Goal: Transaction & Acquisition: Purchase product/service

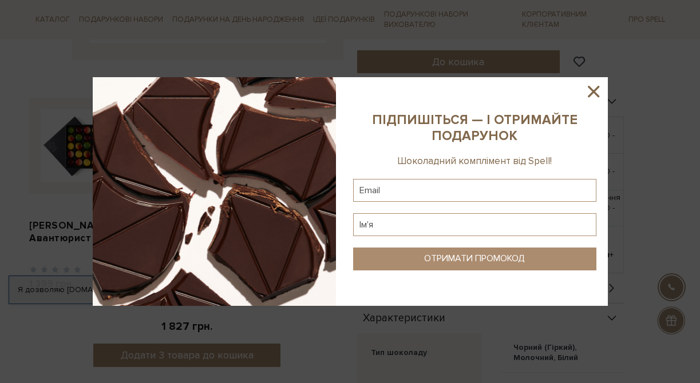
click at [593, 91] on icon at bounding box center [592, 91] width 11 height 11
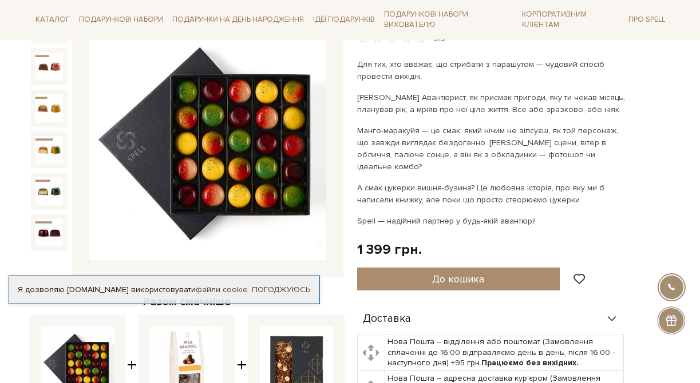
scroll to position [158, 0]
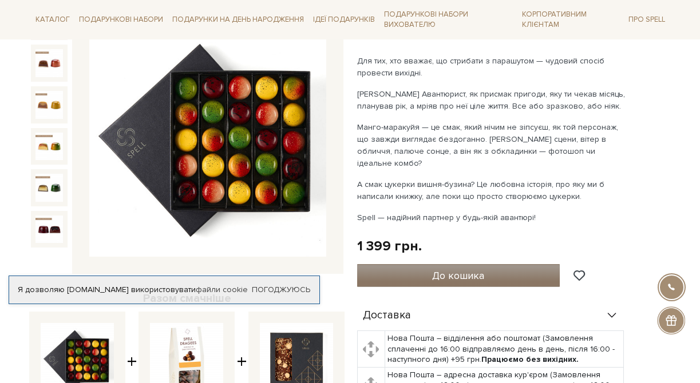
click at [517, 266] on button "До кошика" at bounding box center [458, 275] width 203 height 23
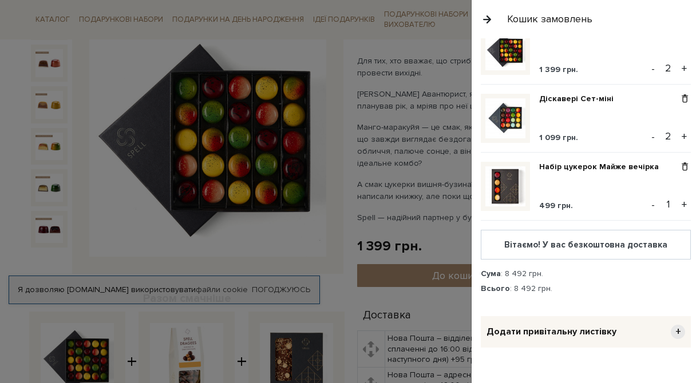
scroll to position [251, 0]
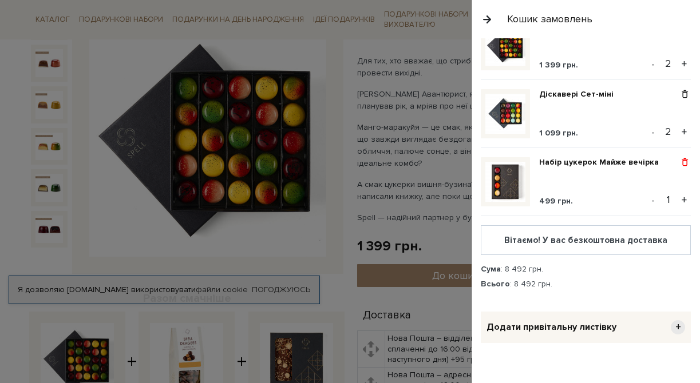
click at [684, 161] on span at bounding box center [684, 162] width 12 height 10
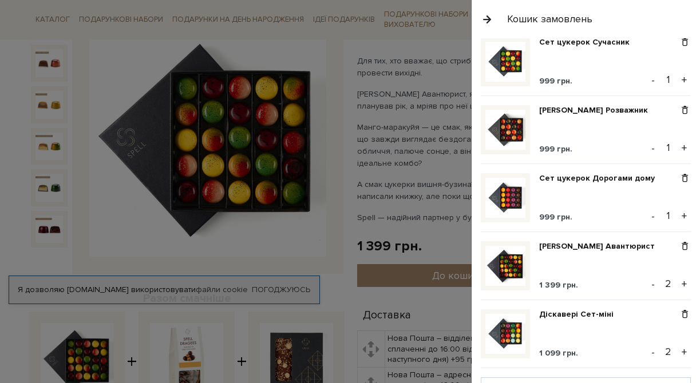
scroll to position [0, 0]
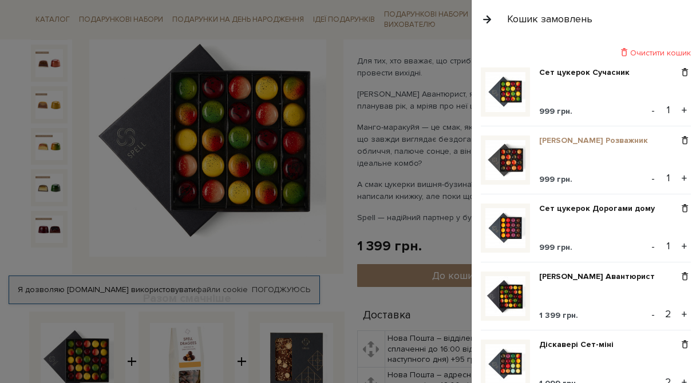
click at [601, 141] on link "[PERSON_NAME] Розважник" at bounding box center [597, 141] width 117 height 10
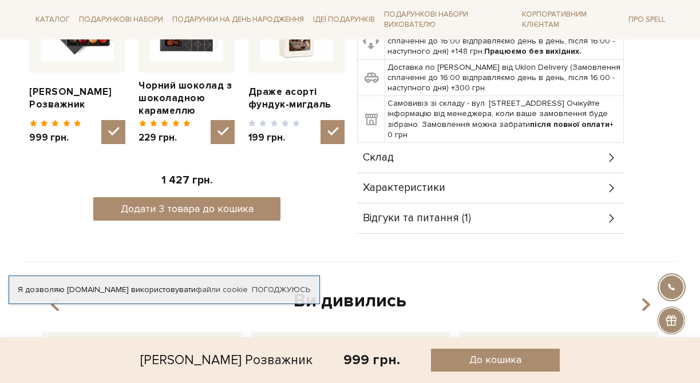
scroll to position [510, 0]
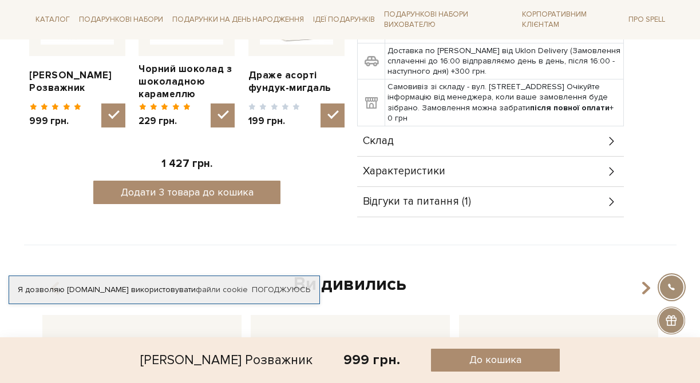
click at [609, 171] on icon at bounding box center [611, 171] width 13 height 13
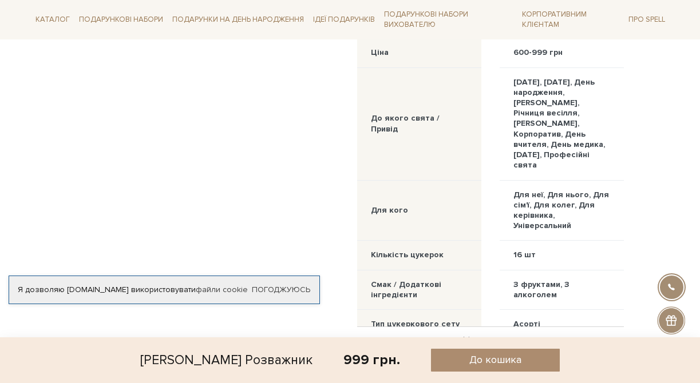
scroll to position [708, 0]
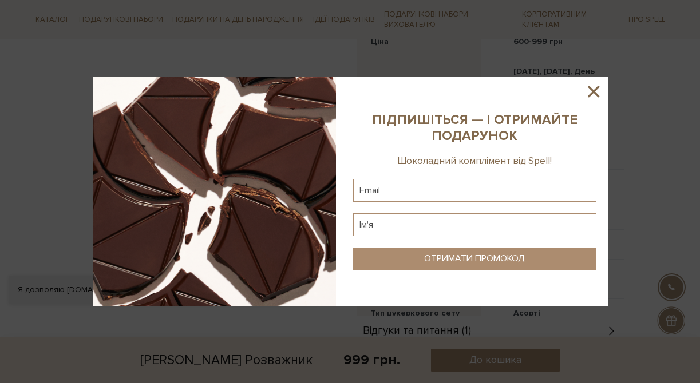
click at [595, 96] on icon at bounding box center [592, 91] width 19 height 19
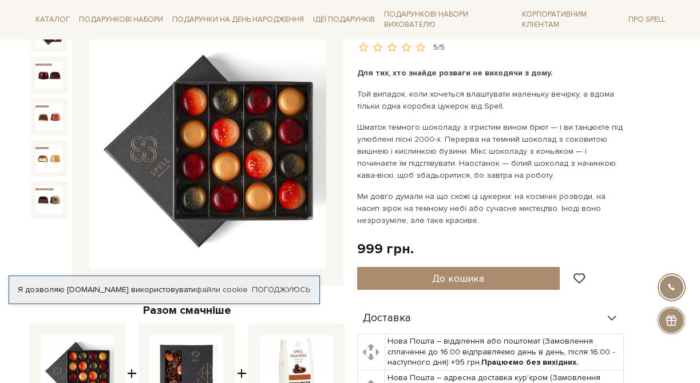
scroll to position [0, 0]
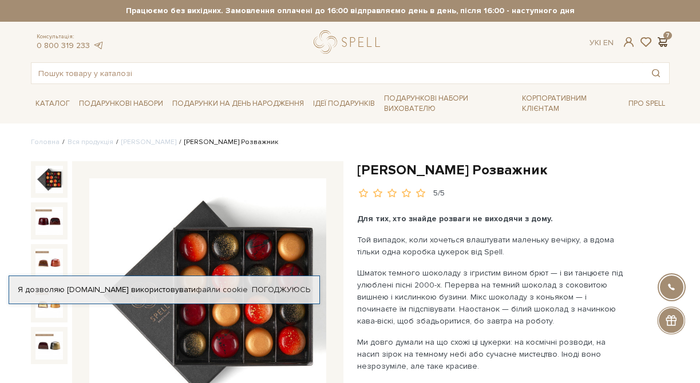
click at [661, 41] on span at bounding box center [663, 42] width 14 height 12
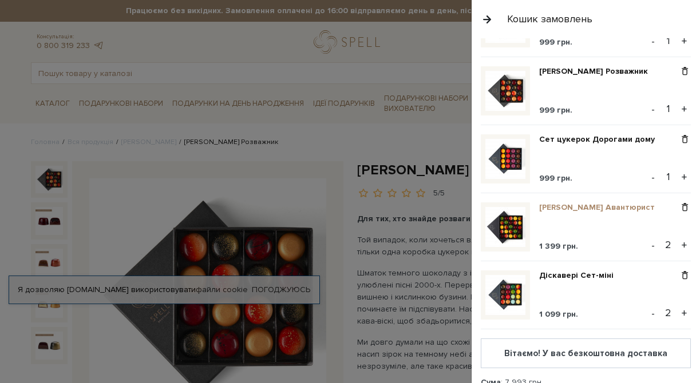
scroll to position [129, 0]
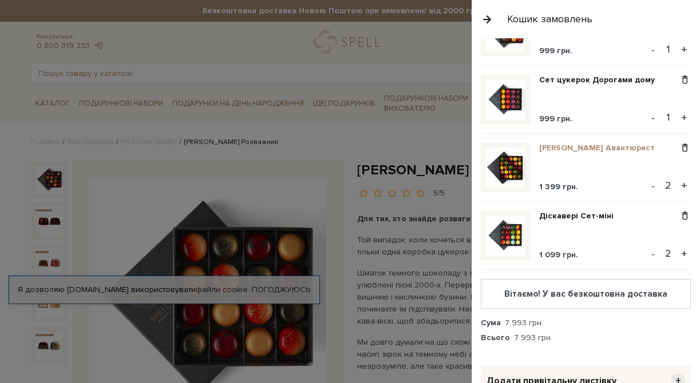
click at [607, 146] on link "[PERSON_NAME] Авантюрист" at bounding box center [601, 148] width 124 height 10
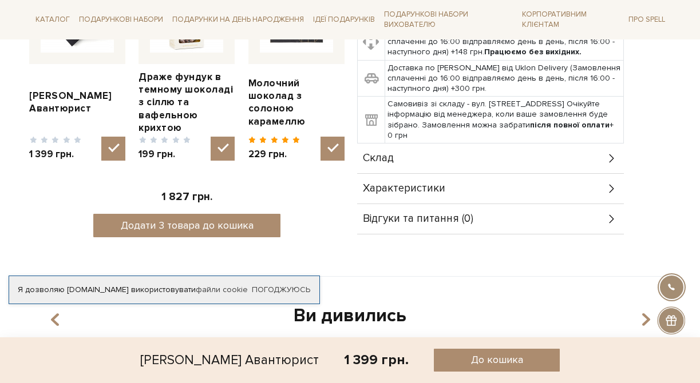
scroll to position [518, 0]
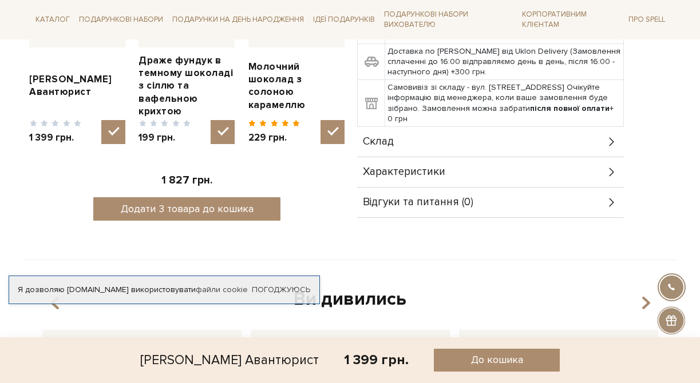
click at [611, 168] on icon at bounding box center [611, 172] width 5 height 9
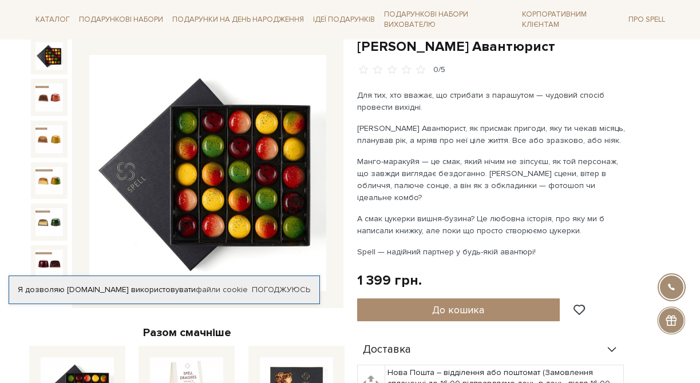
scroll to position [0, 0]
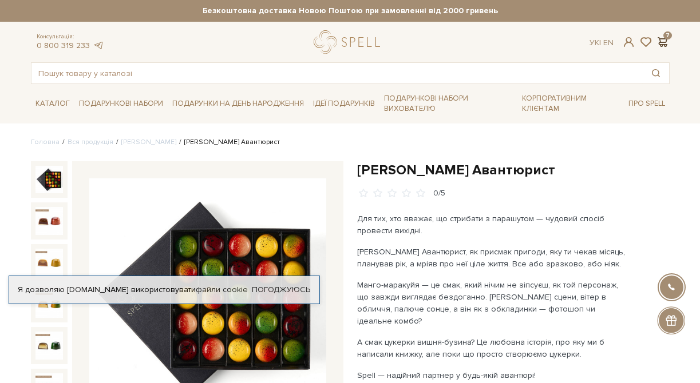
click at [664, 41] on span at bounding box center [663, 42] width 14 height 12
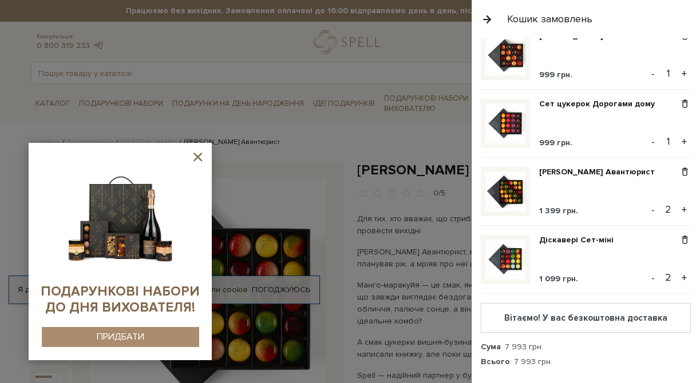
scroll to position [108, 0]
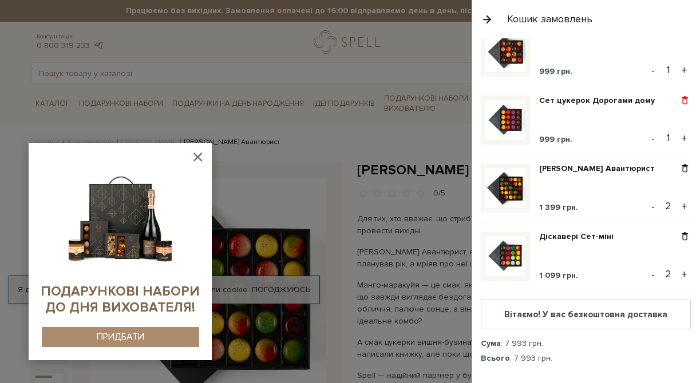
click at [686, 99] on span at bounding box center [684, 101] width 12 height 10
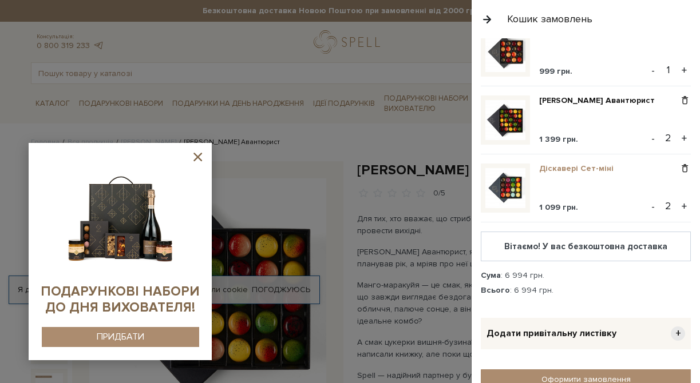
click at [589, 167] on link "Діскавері Сет-міні" at bounding box center [580, 169] width 83 height 10
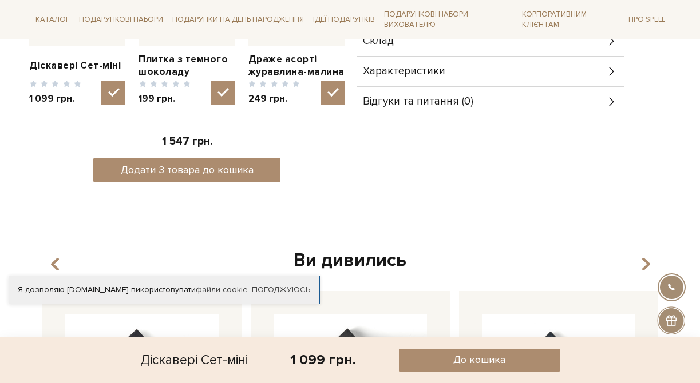
scroll to position [521, 0]
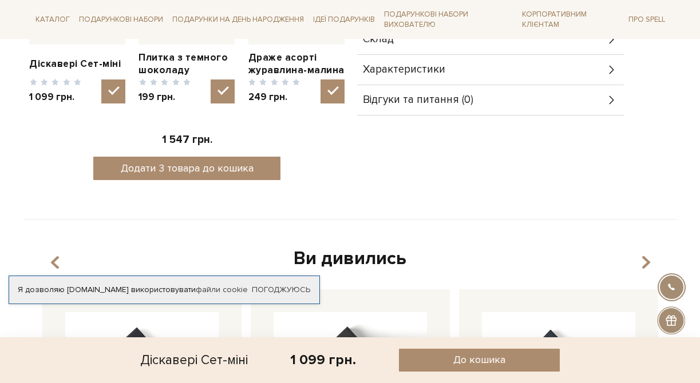
click at [609, 66] on icon at bounding box center [611, 69] width 13 height 13
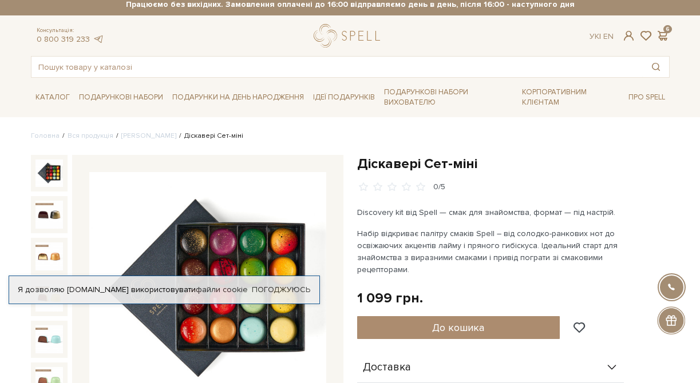
scroll to position [0, 0]
